Goal: Task Accomplishment & Management: Use online tool/utility

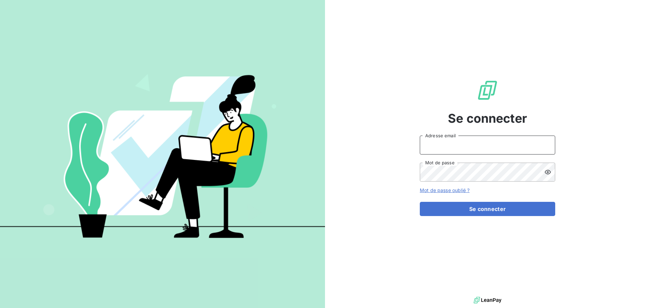
click at [454, 143] on input "Adresse email" at bounding box center [487, 145] width 135 height 19
type input "[PERSON_NAME][EMAIL_ADDRESS][PERSON_NAME][DOMAIN_NAME]"
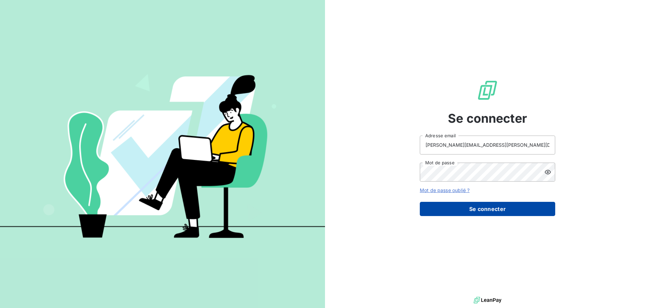
click at [471, 212] on button "Se connecter" at bounding box center [487, 209] width 135 height 14
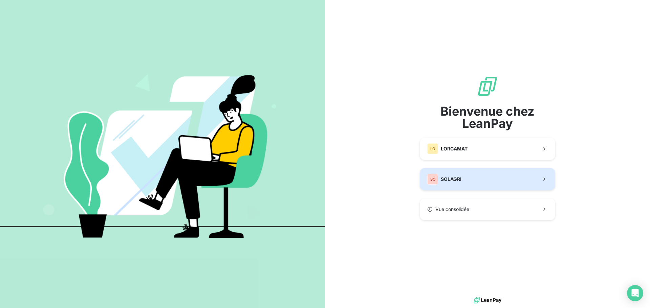
click at [456, 183] on div "SO SOLAGRI" at bounding box center [444, 179] width 34 height 11
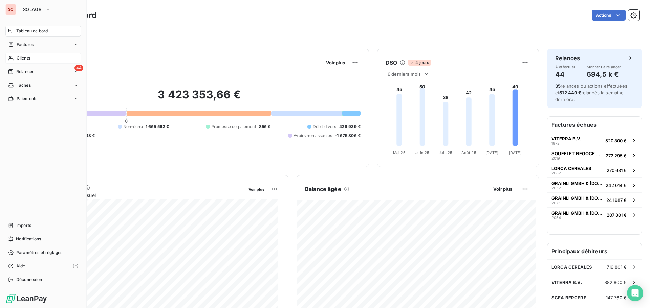
click at [24, 62] on div "Clients" at bounding box center [43, 58] width 76 height 11
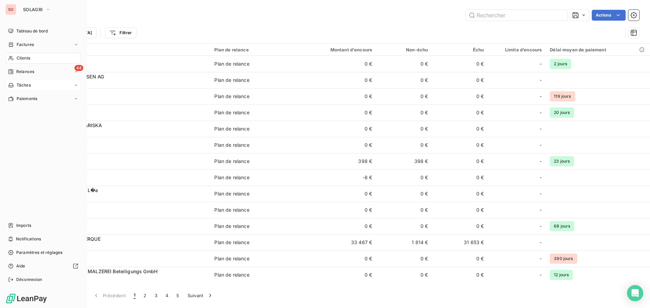
click at [14, 85] on div "Tâches" at bounding box center [19, 85] width 23 height 6
click at [21, 73] on span "Relances" at bounding box center [25, 72] width 18 height 6
click at [25, 71] on span "Relances" at bounding box center [25, 72] width 18 height 6
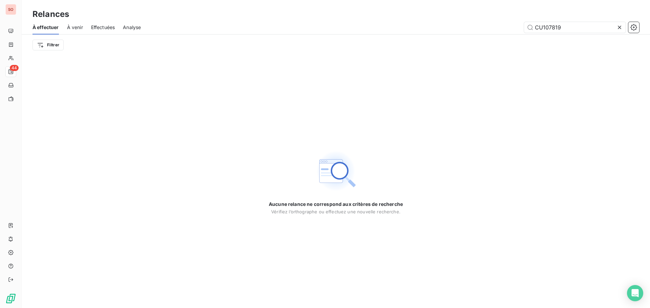
click at [98, 29] on span "Effectuées" at bounding box center [103, 27] width 24 height 7
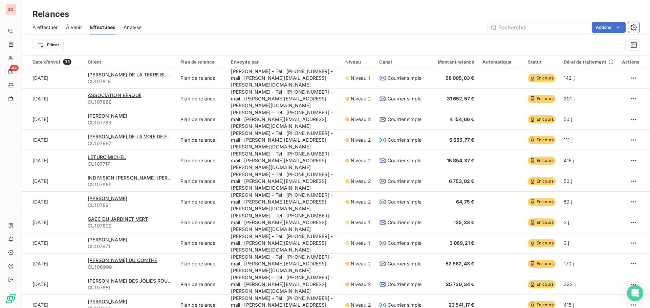
click at [47, 28] on span "À effectuer" at bounding box center [45, 27] width 25 height 7
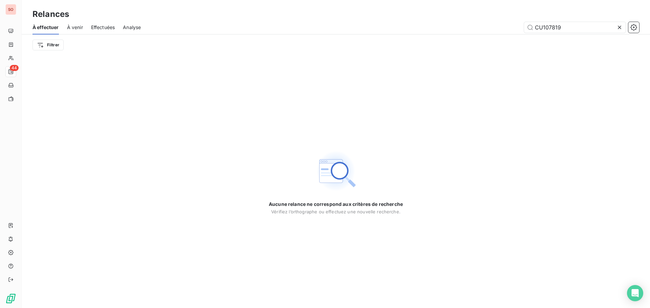
click at [622, 28] on icon at bounding box center [619, 27] width 7 height 7
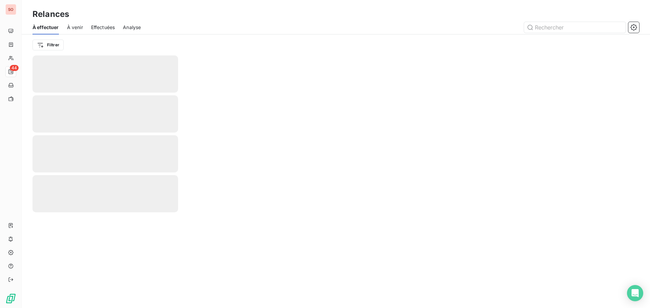
click at [109, 28] on span "Effectuées" at bounding box center [103, 27] width 24 height 7
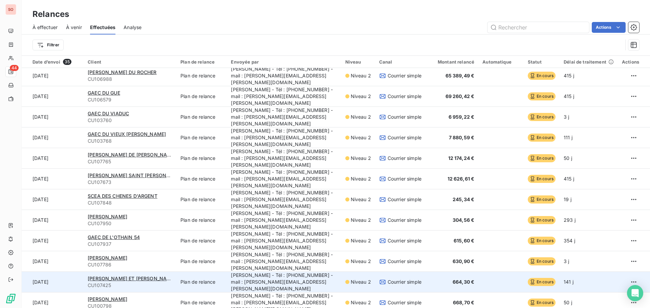
scroll to position [329, 0]
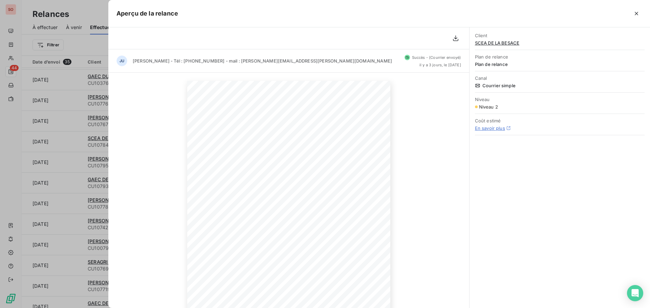
click at [84, 115] on div at bounding box center [325, 154] width 650 height 308
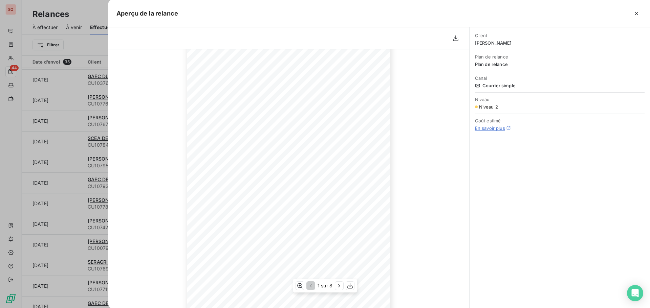
scroll to position [68, 0]
click at [61, 96] on div at bounding box center [325, 154] width 650 height 308
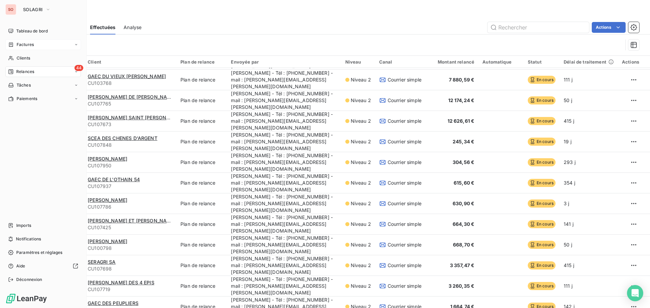
click at [19, 45] on span "Factures" at bounding box center [25, 45] width 17 height 6
click at [31, 28] on span "Tableau de bord" at bounding box center [31, 31] width 31 height 6
